Goal: Find specific page/section: Find specific page/section

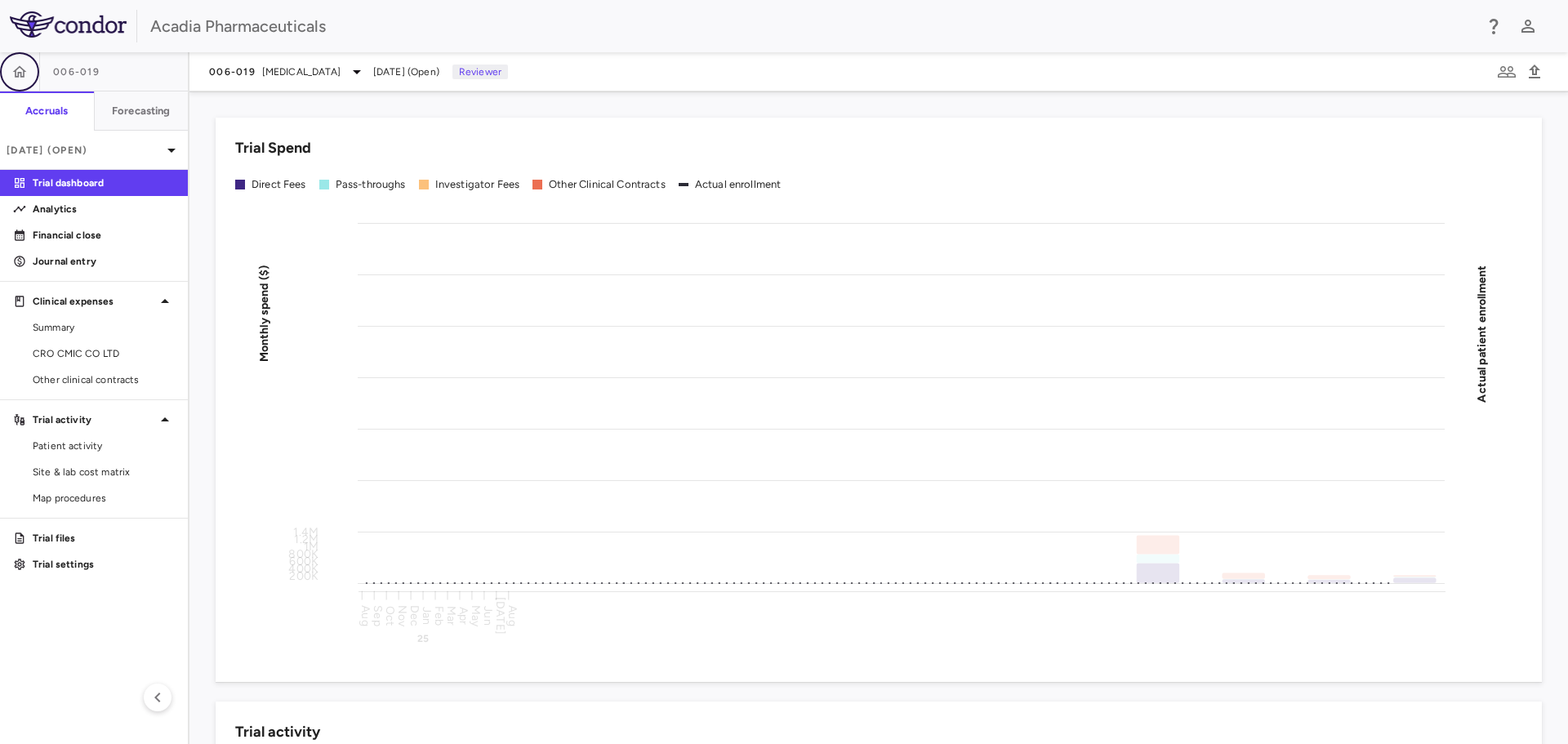
click at [19, 70] on icon "button" at bounding box center [19, 72] width 17 height 17
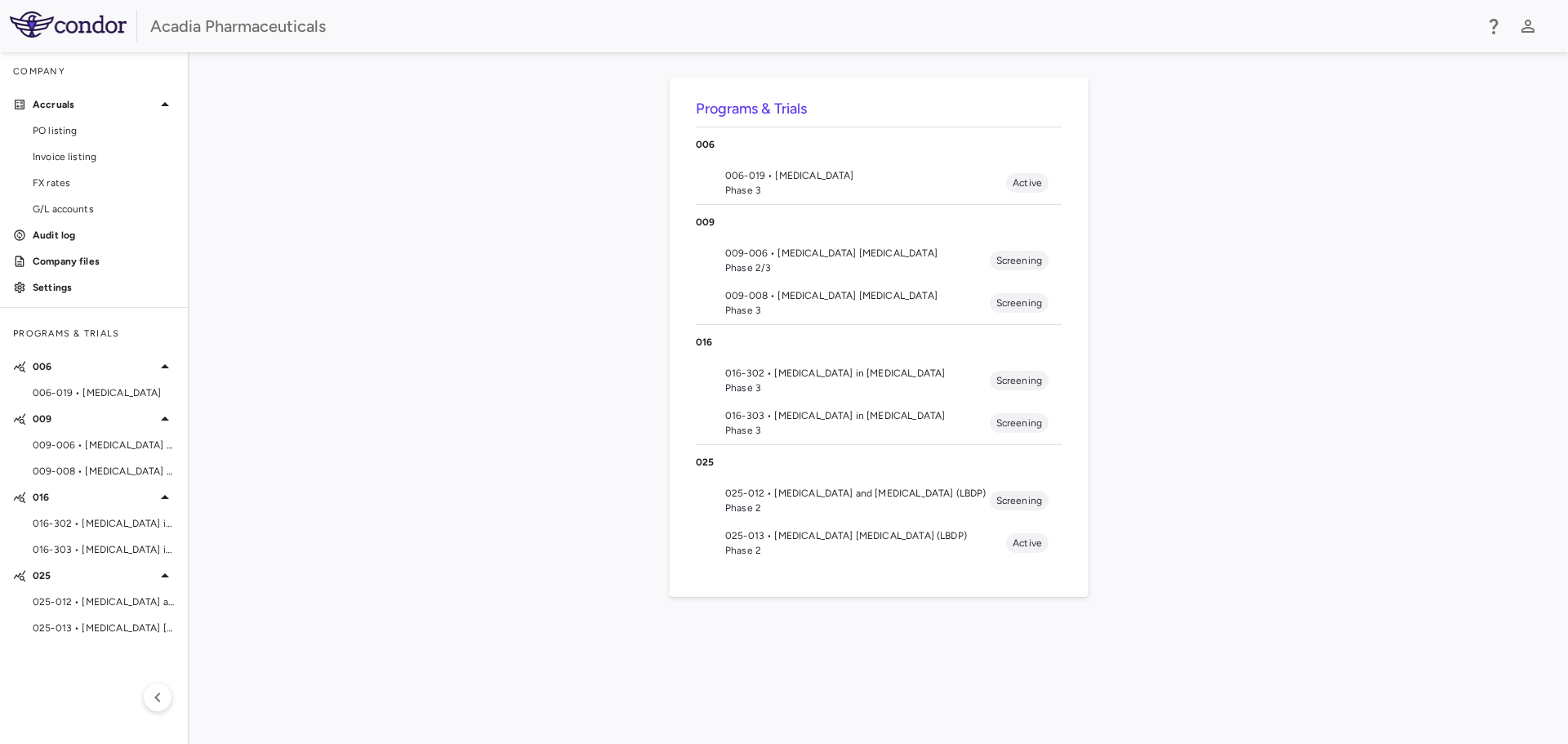
click at [789, 518] on li "025-012 • [MEDICAL_DATA] and [MEDICAL_DATA] (LBDP) Phase 2 Screening" at bounding box center [878, 501] width 366 height 43
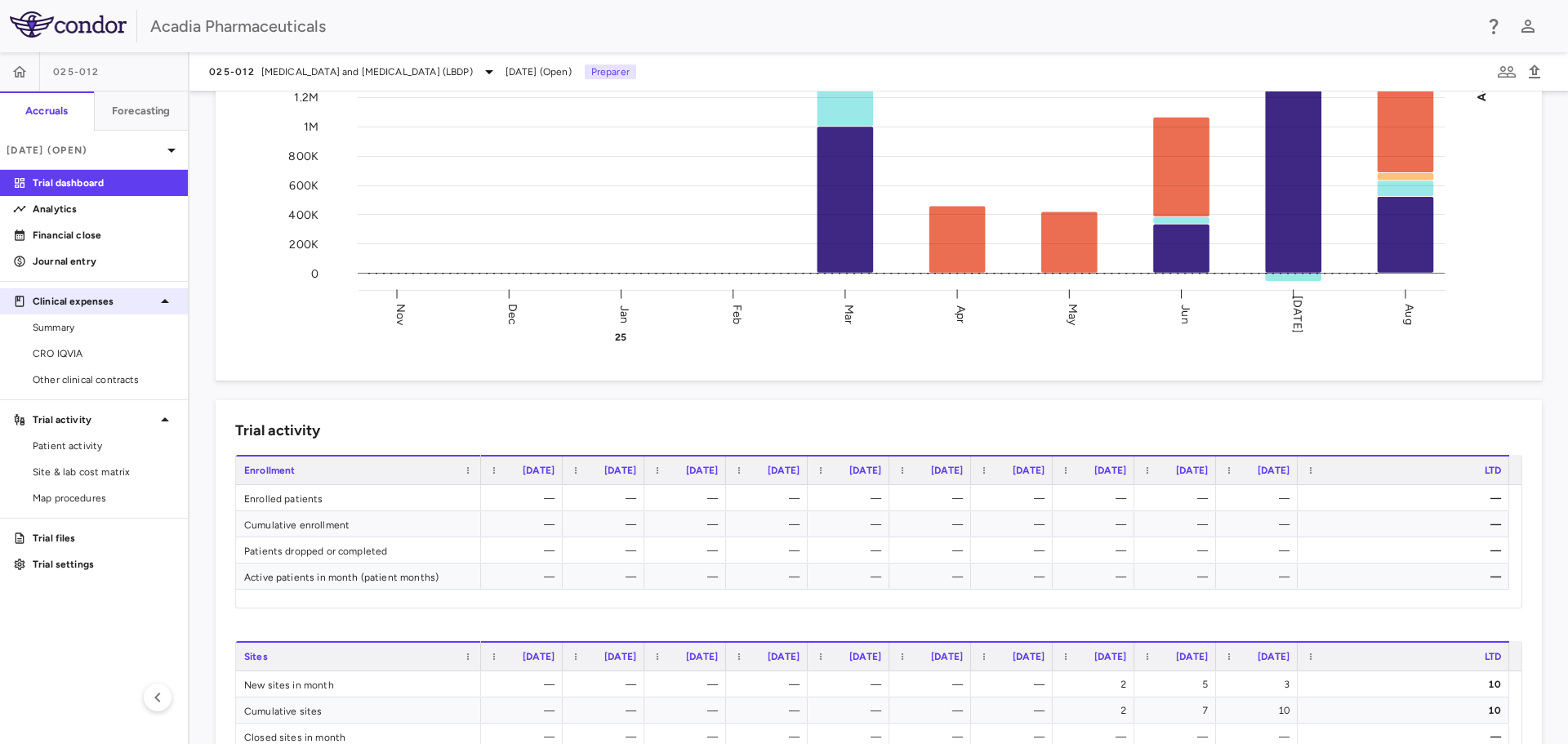
scroll to position [327, 0]
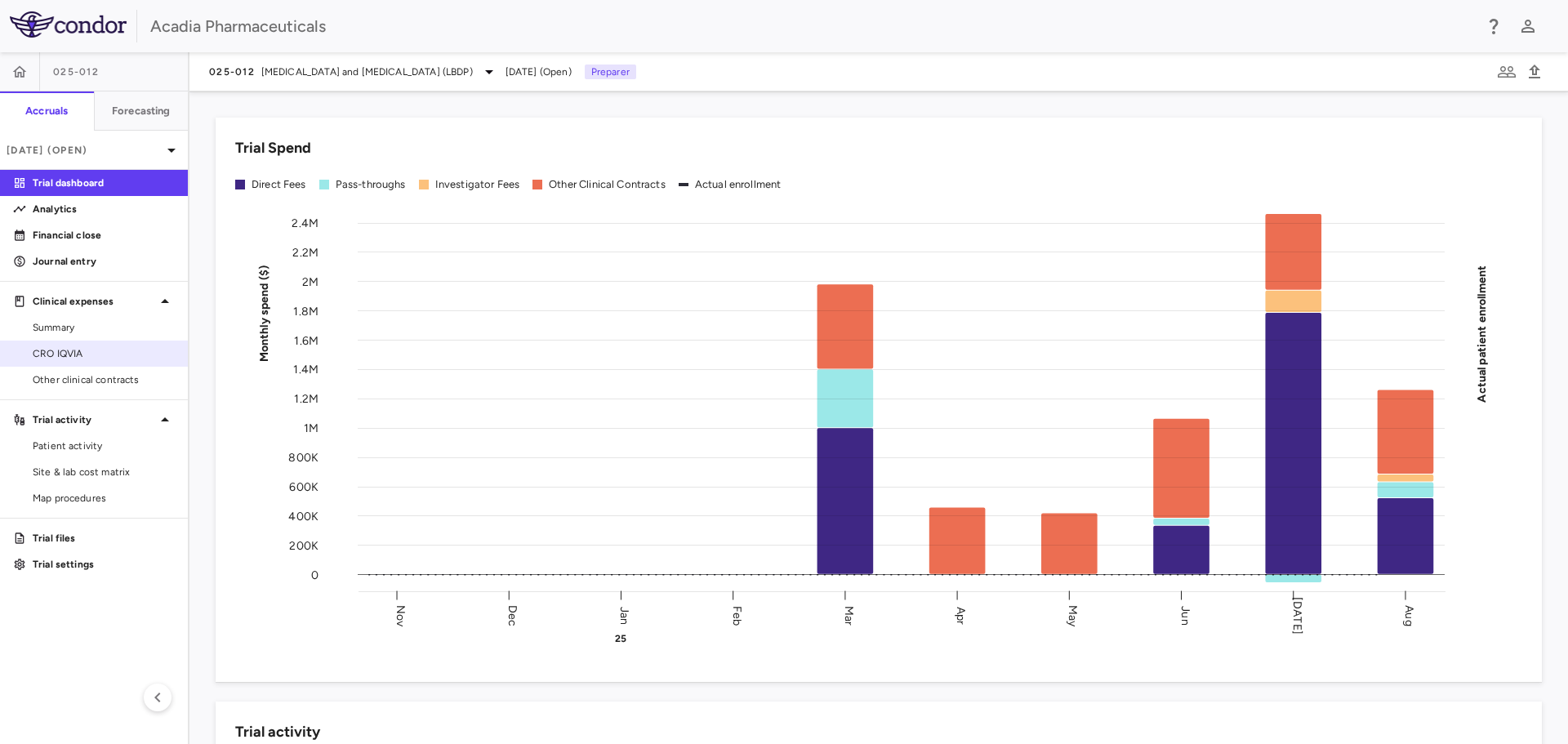
click at [92, 355] on span "CRO IQVIA" at bounding box center [103, 354] width 142 height 15
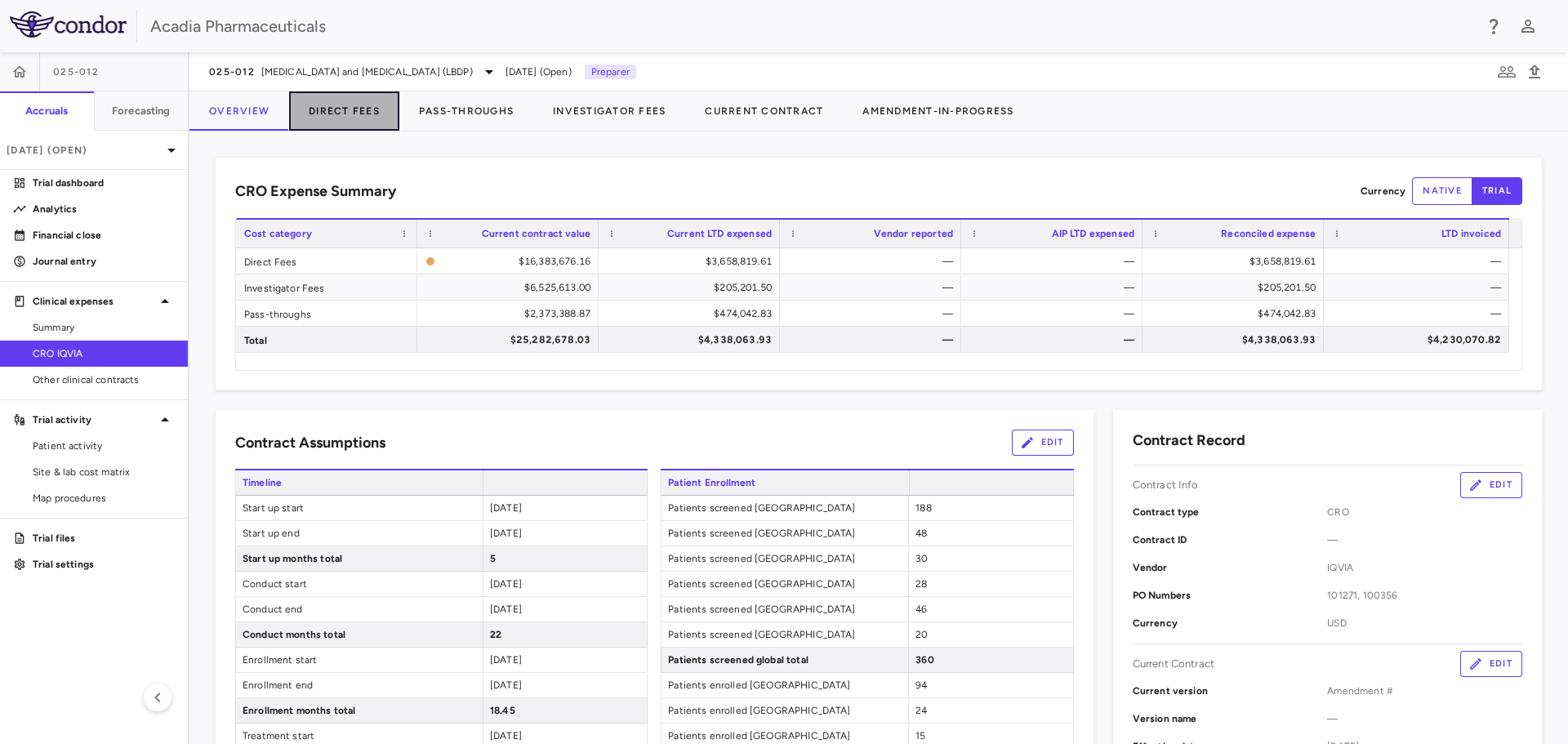
click at [351, 120] on button "Direct Fees" at bounding box center [343, 111] width 110 height 39
